Goal: Information Seeking & Learning: Learn about a topic

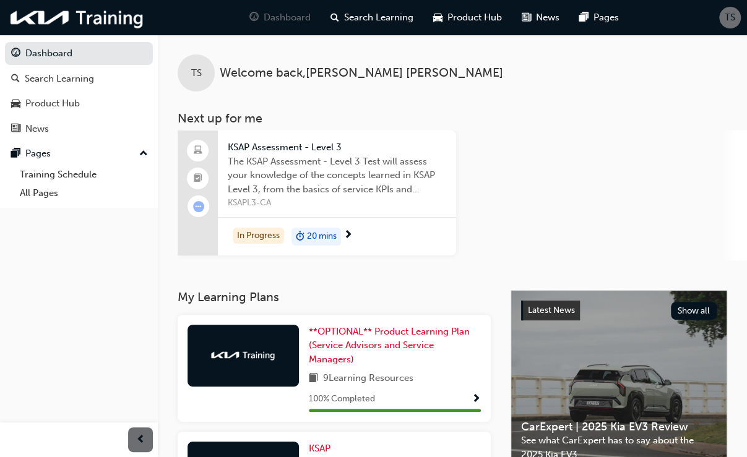
click at [321, 236] on span "20 mins" at bounding box center [322, 237] width 30 height 14
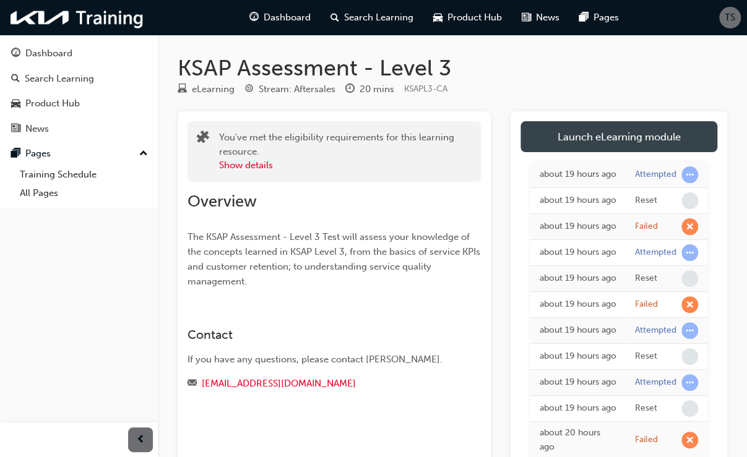
click at [609, 131] on link "Launch eLearning module" at bounding box center [619, 136] width 197 height 31
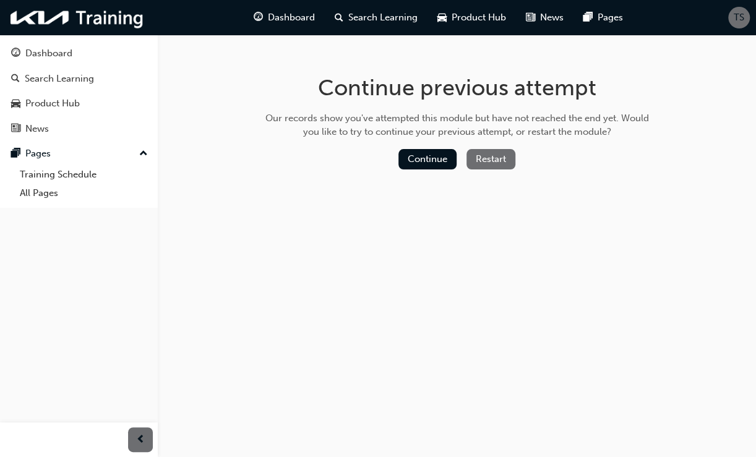
click at [491, 159] on button "Restart" at bounding box center [491, 159] width 49 height 20
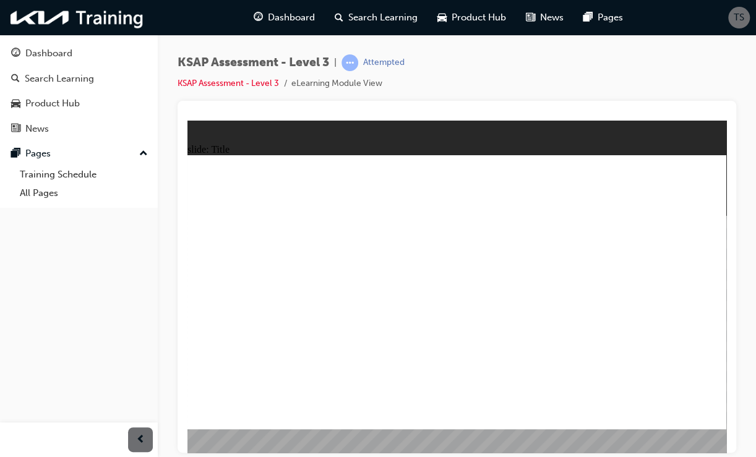
checkbox input "true"
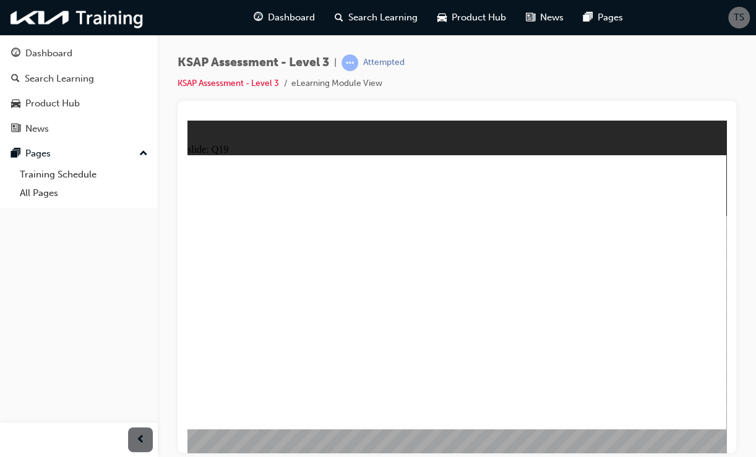
drag, startPoint x: 472, startPoint y: 286, endPoint x: 470, endPoint y: 313, distance: 27.3
checkbox input "true"
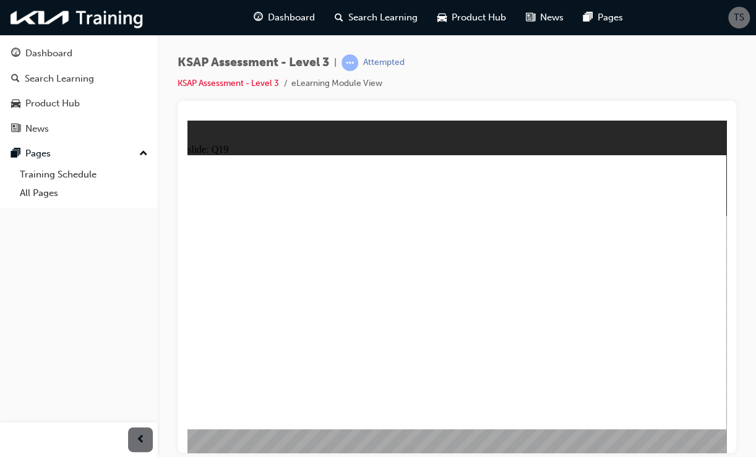
radio input "true"
